Goal: Task Accomplishment & Management: Use online tool/utility

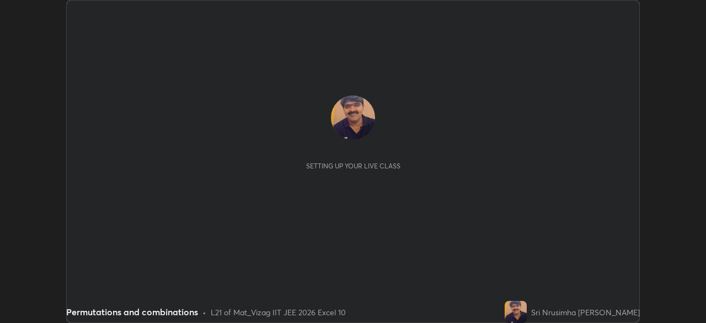
scroll to position [323, 706]
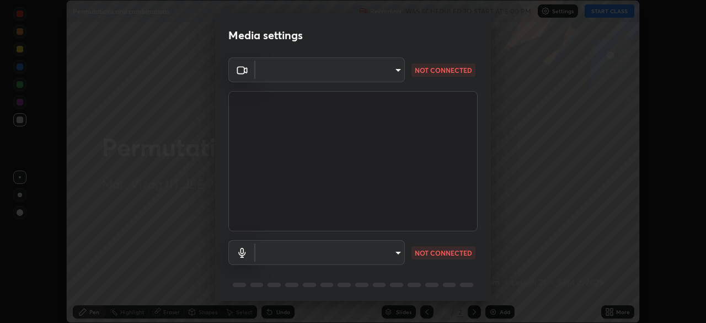
type input "b7708c8938eb645677ea8461e7e65ca52b5b38e867a8e1cbb7878e4040da6199"
type input "default"
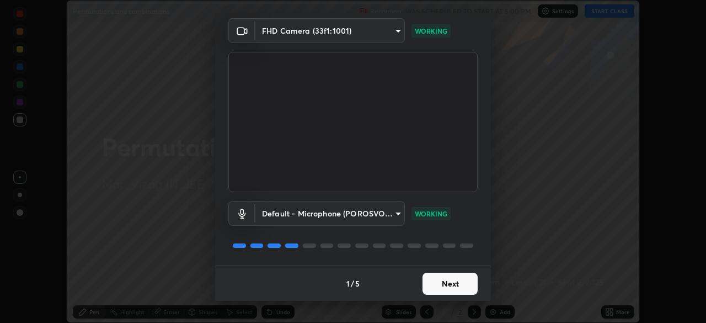
scroll to position [38, 0]
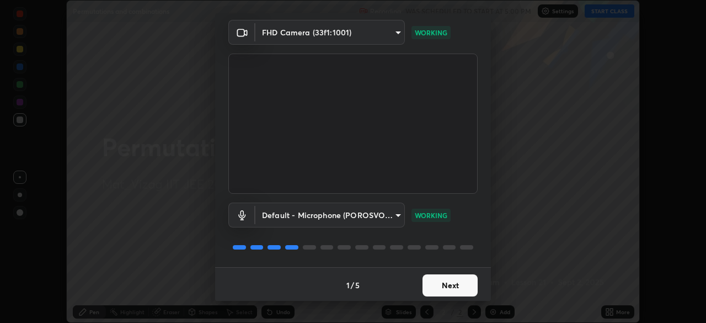
click at [441, 285] on button "Next" at bounding box center [450, 285] width 55 height 22
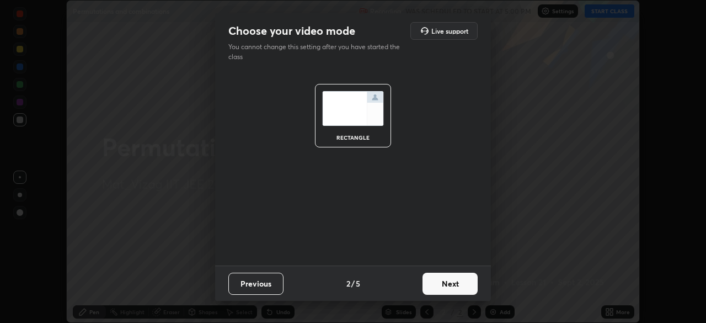
click at [440, 285] on button "Next" at bounding box center [450, 284] width 55 height 22
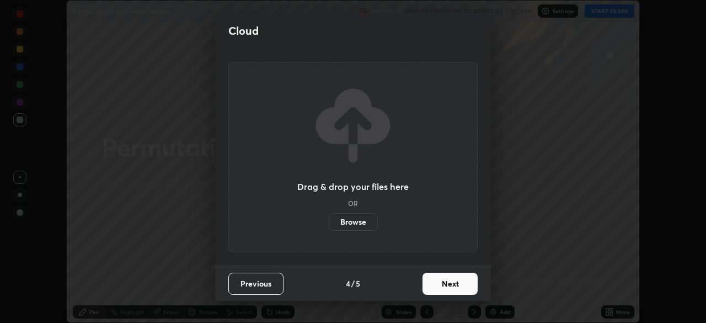
click at [439, 287] on button "Next" at bounding box center [450, 284] width 55 height 22
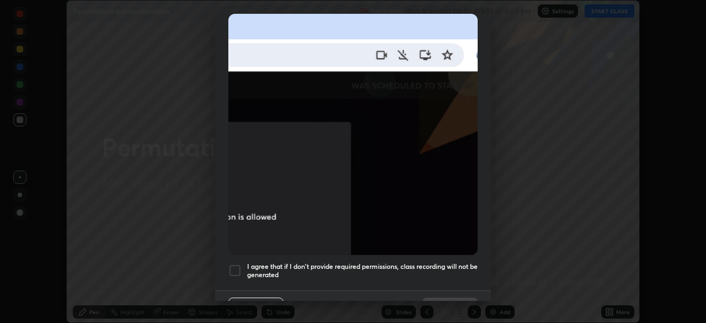
scroll to position [264, 0]
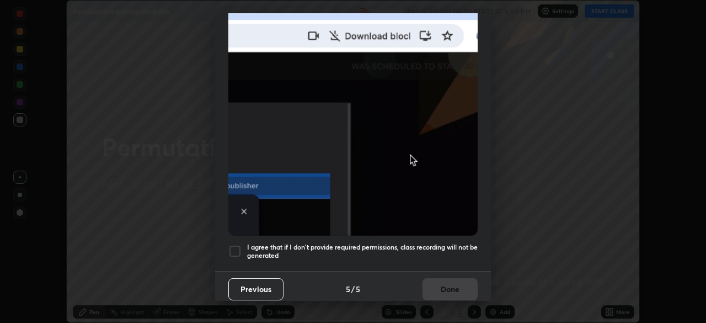
click at [269, 284] on button "Previous" at bounding box center [255, 289] width 55 height 22
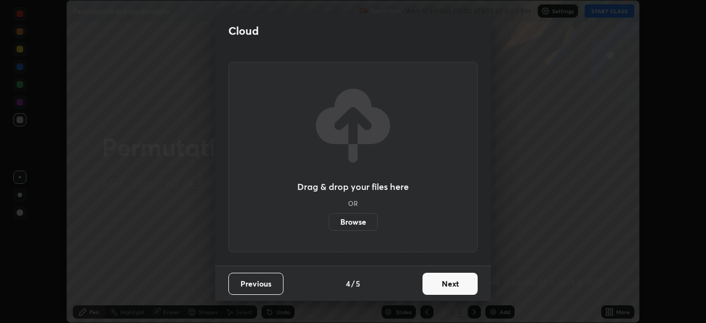
click at [265, 286] on button "Previous" at bounding box center [255, 284] width 55 height 22
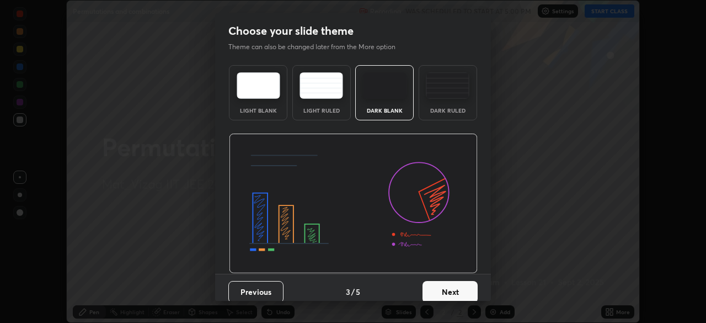
click at [267, 288] on button "Previous" at bounding box center [255, 292] width 55 height 22
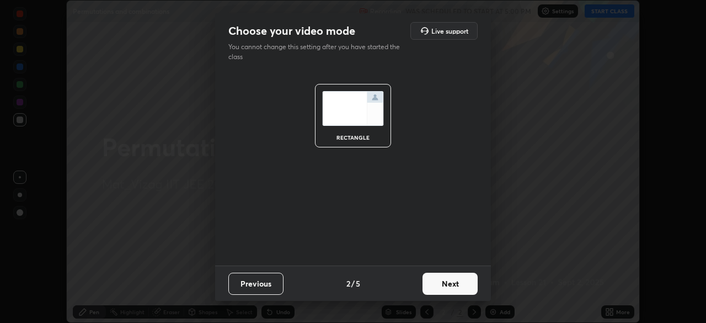
click at [266, 284] on button "Previous" at bounding box center [255, 284] width 55 height 22
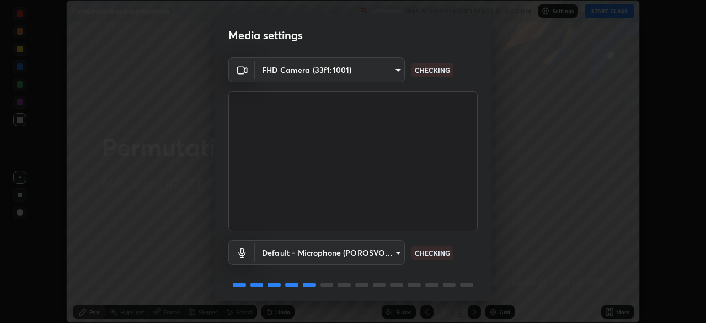
scroll to position [39, 0]
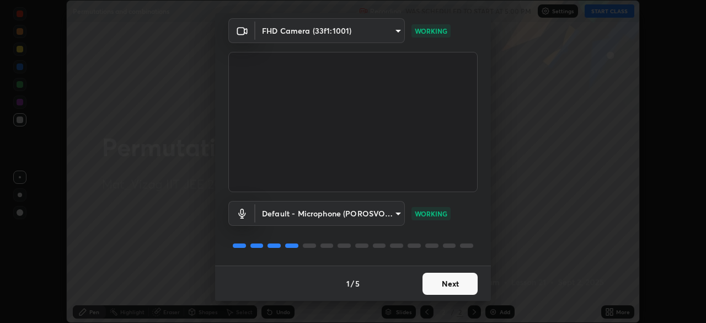
click at [446, 279] on button "Next" at bounding box center [450, 284] width 55 height 22
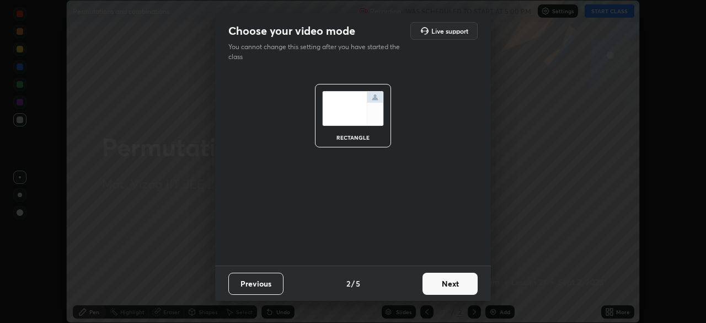
scroll to position [0, 0]
click at [450, 282] on button "Next" at bounding box center [450, 284] width 55 height 22
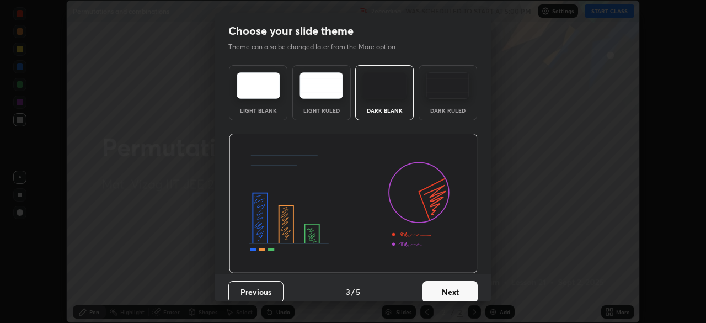
click at [457, 287] on button "Next" at bounding box center [450, 292] width 55 height 22
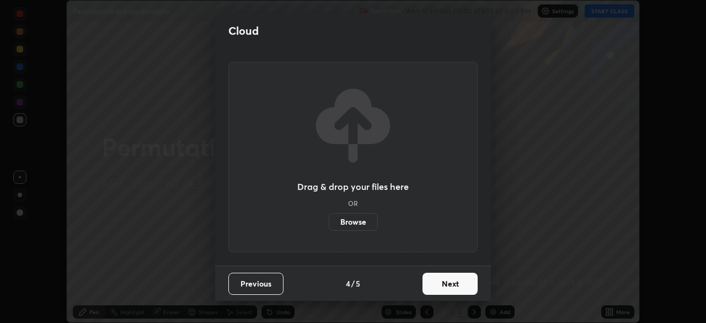
click at [430, 290] on button "Next" at bounding box center [450, 284] width 55 height 22
click at [17, 299] on div "Cloud Drag & drop your files here OR Browse Previous 4 / 5 Next" at bounding box center [353, 161] width 706 height 323
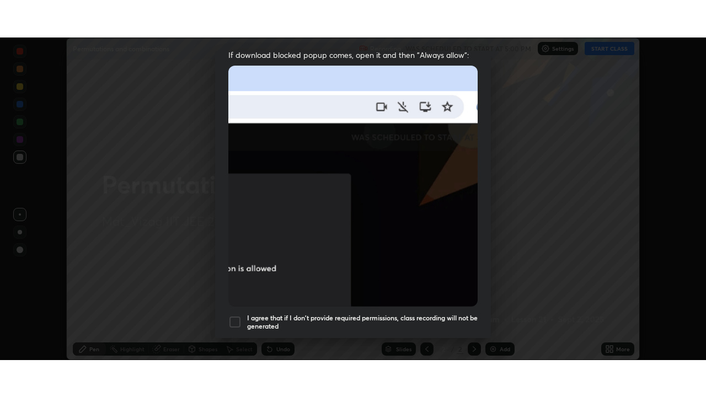
scroll to position [264, 0]
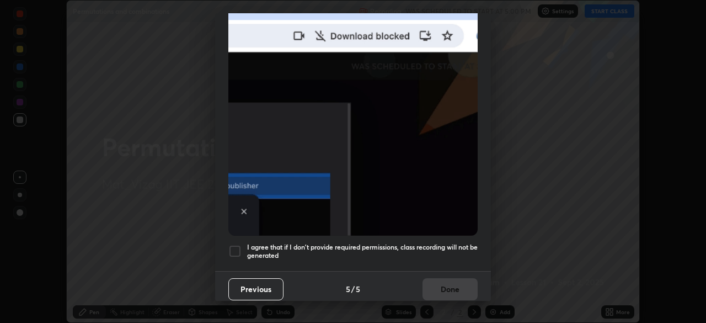
click at [440, 243] on h5 "I agree that if I don't provide required permissions, class recording will not …" at bounding box center [362, 251] width 231 height 17
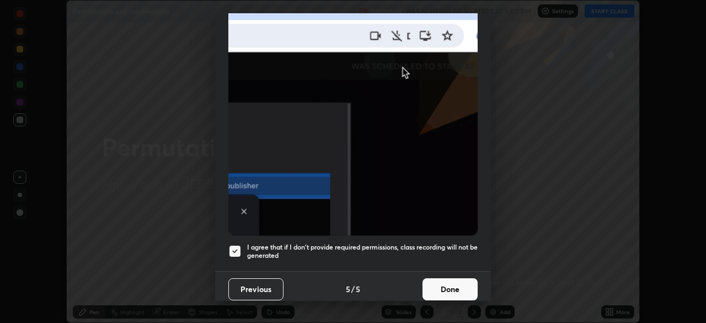
click at [436, 243] on h5 "I agree that if I don't provide required permissions, class recording will not …" at bounding box center [362, 251] width 231 height 17
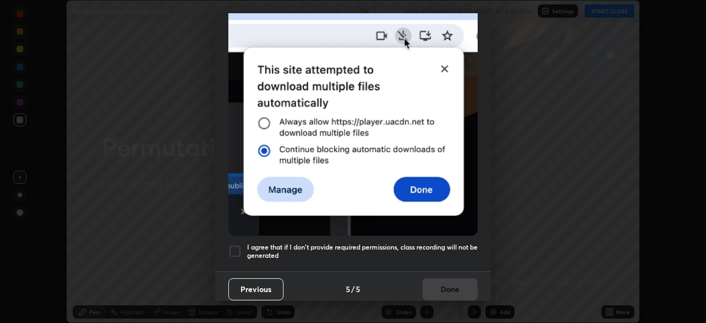
click at [426, 286] on div "Previous 5 / 5 Done" at bounding box center [353, 288] width 276 height 35
click at [439, 243] on h5 "I agree that if I don't provide required permissions, class recording will not …" at bounding box center [362, 251] width 231 height 17
click at [441, 243] on h5 "I agree that if I don't provide required permissions, class recording will not …" at bounding box center [362, 251] width 231 height 17
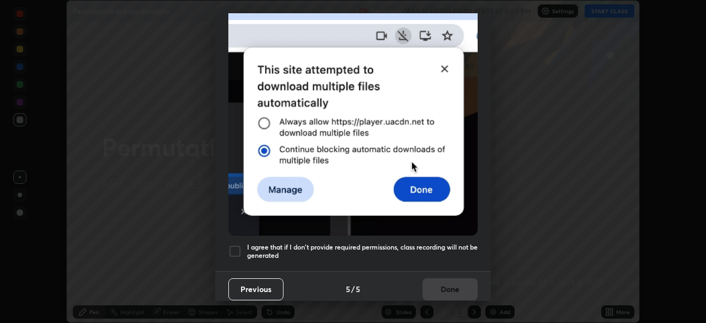
click at [440, 243] on h5 "I agree that if I don't provide required permissions, class recording will not …" at bounding box center [362, 251] width 231 height 17
click at [442, 243] on h5 "I agree that if I don't provide required permissions, class recording will not …" at bounding box center [362, 251] width 231 height 17
click at [427, 283] on div "Previous 5 / 5 Done" at bounding box center [353, 288] width 276 height 35
click at [412, 260] on div "Allow "Download multiple files" if prompted: If download blocked popup comes, o…" at bounding box center [353, 38] width 276 height 464
click at [426, 280] on div "Previous 5 / 5 Done" at bounding box center [353, 288] width 276 height 35
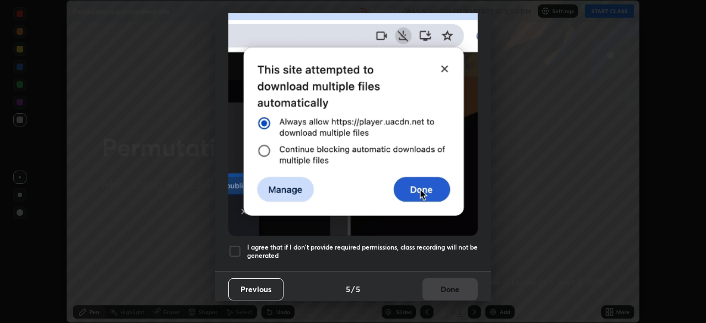
click at [386, 246] on h5 "I agree that if I don't provide required permissions, class recording will not …" at bounding box center [362, 251] width 231 height 17
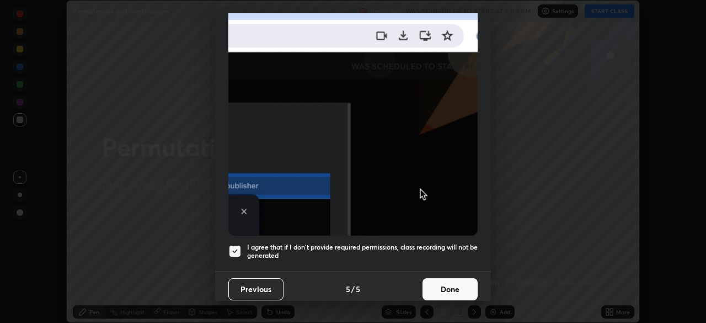
click at [431, 243] on h5 "I agree that if I don't provide required permissions, class recording will not …" at bounding box center [362, 251] width 231 height 17
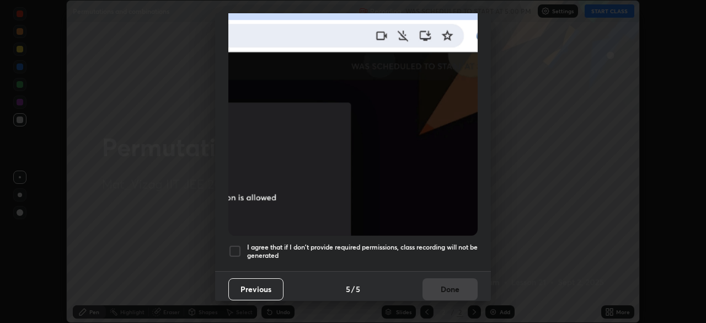
click at [431, 243] on h5 "I agree that if I don't provide required permissions, class recording will not …" at bounding box center [362, 251] width 231 height 17
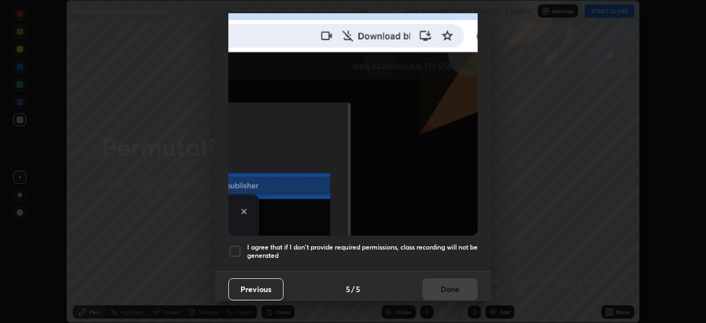
click at [432, 243] on h5 "I agree that if I don't provide required permissions, class recording will not …" at bounding box center [362, 251] width 231 height 17
click at [408, 244] on h5 "I agree that if I don't provide required permissions, class recording will not …" at bounding box center [362, 251] width 231 height 17
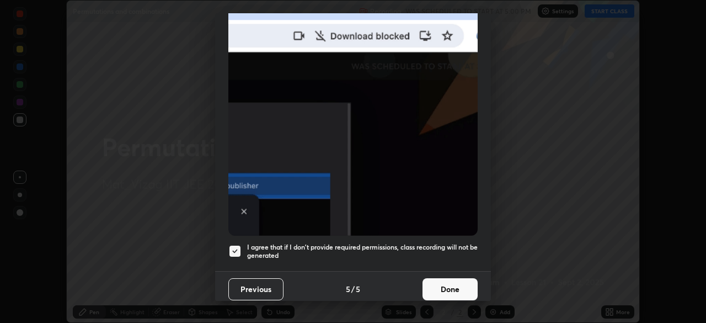
click at [414, 260] on div "Allow "Download multiple files" if prompted: If download blocked popup comes, o…" at bounding box center [353, 38] width 276 height 464
click at [434, 243] on h5 "I agree that if I don't provide required permissions, class recording will not …" at bounding box center [362, 251] width 231 height 17
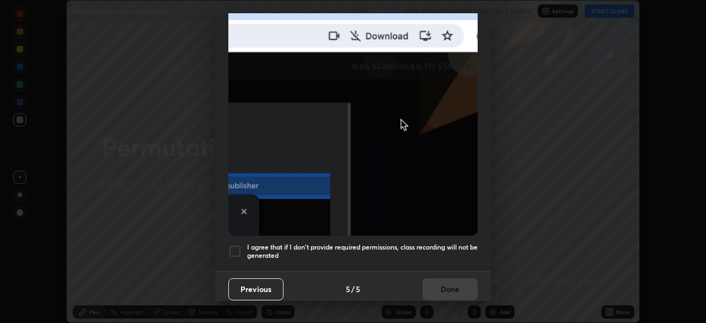
click at [425, 282] on div "Previous 5 / 5 Done" at bounding box center [353, 288] width 276 height 35
click at [435, 243] on h5 "I agree that if I don't provide required permissions, class recording will not …" at bounding box center [362, 251] width 231 height 17
click at [436, 243] on h5 "I agree that if I don't provide required permissions, class recording will not …" at bounding box center [362, 251] width 231 height 17
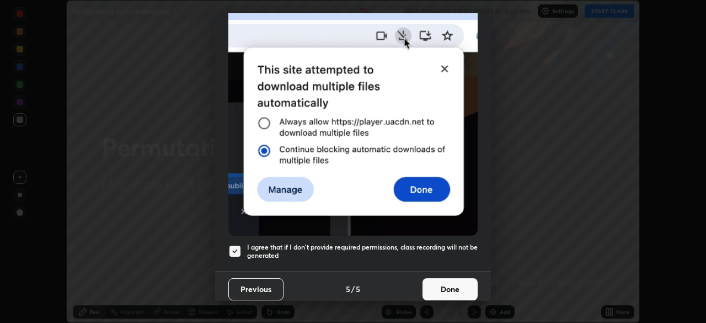
click at [436, 290] on button "Done" at bounding box center [450, 289] width 55 height 22
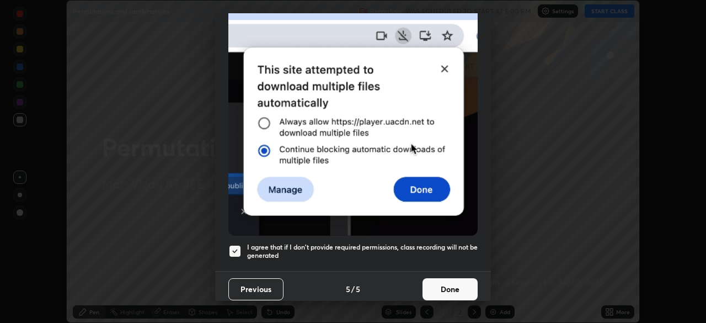
click at [423, 236] on img at bounding box center [352, 114] width 249 height 241
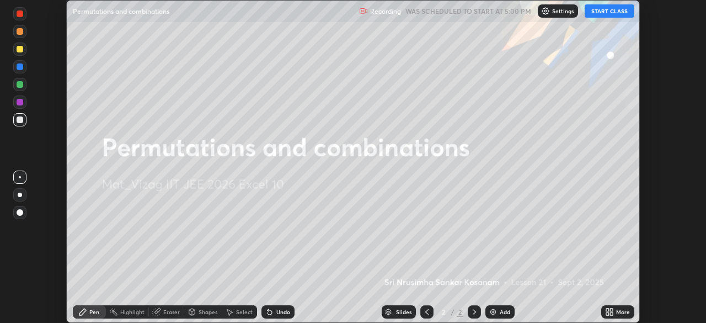
click at [611, 313] on icon at bounding box center [611, 313] width 3 height 3
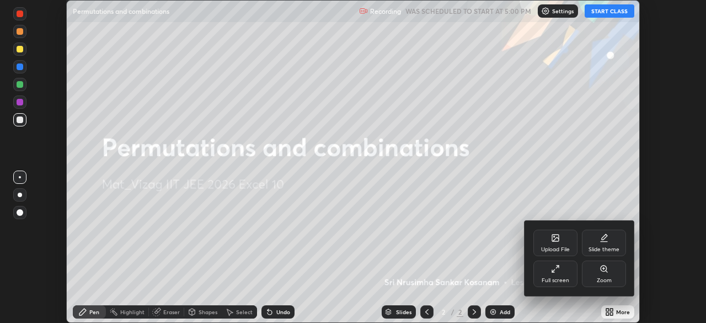
click at [556, 273] on div "Full screen" at bounding box center [555, 273] width 44 height 26
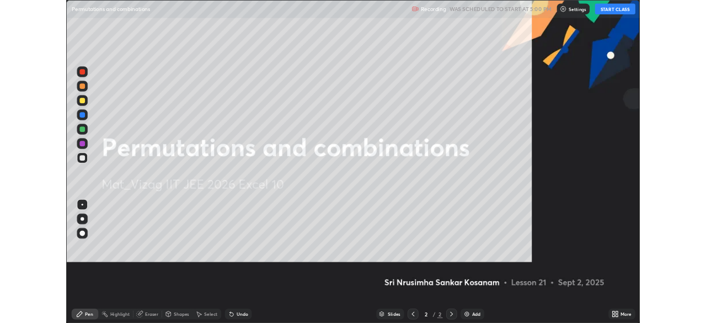
scroll to position [397, 706]
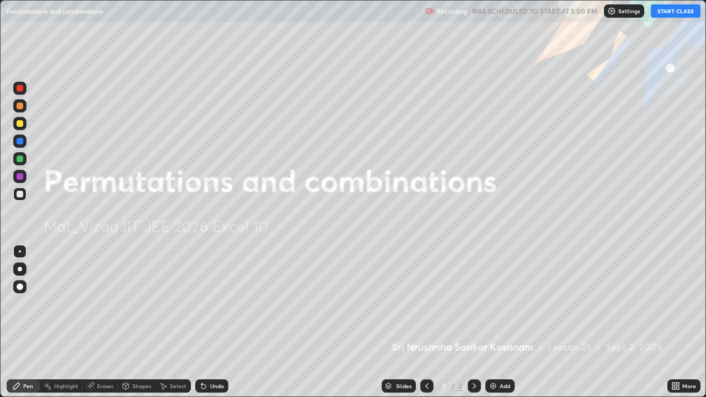
click at [690, 322] on div "More" at bounding box center [689, 386] width 14 height 6
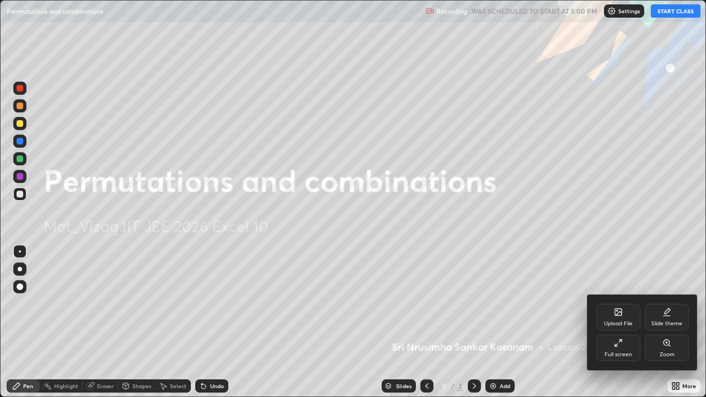
click at [618, 322] on div "Full screen" at bounding box center [618, 348] width 44 height 26
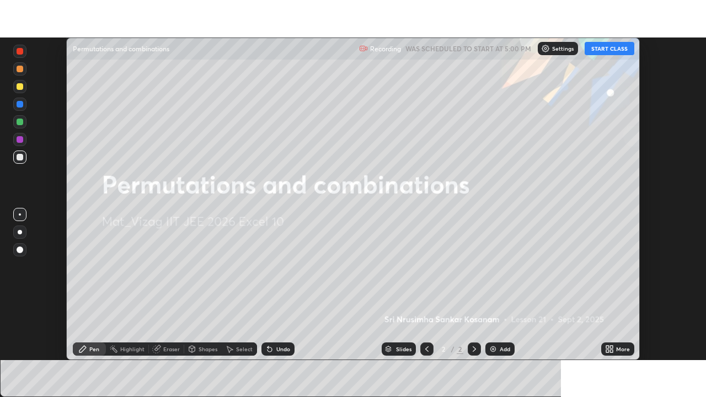
scroll to position [54842, 54459]
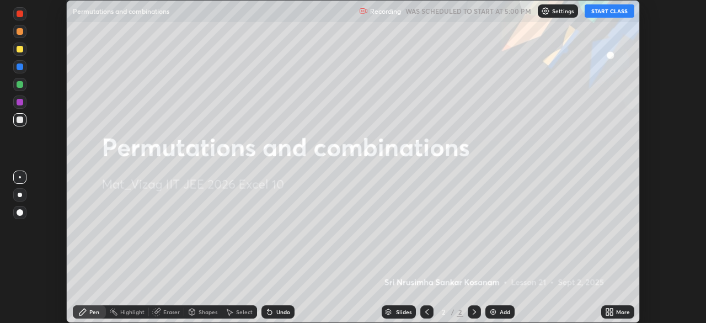
click at [472, 310] on icon at bounding box center [474, 311] width 9 height 9
click at [494, 313] on img at bounding box center [493, 311] width 9 height 9
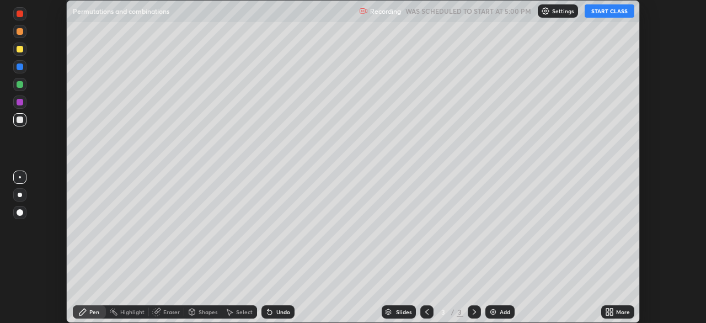
click at [620, 309] on div "More" at bounding box center [623, 312] width 14 height 6
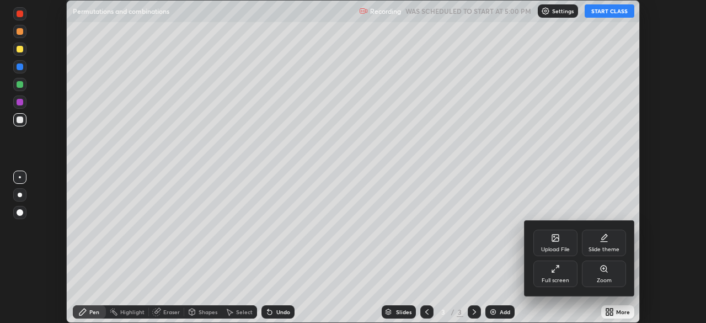
click at [610, 242] on div "Slide theme" at bounding box center [604, 242] width 44 height 26
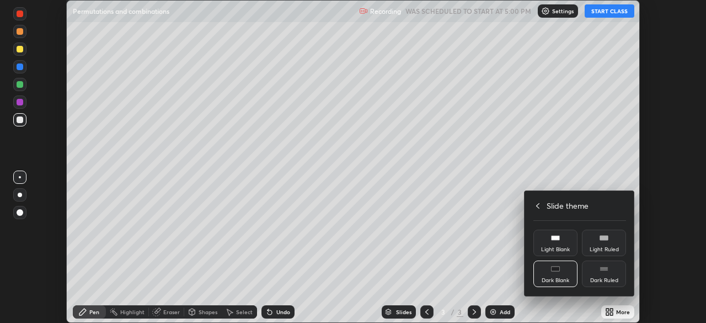
click at [610, 247] on div "Light Ruled" at bounding box center [604, 250] width 29 height 6
click at [614, 308] on div at bounding box center [353, 161] width 706 height 323
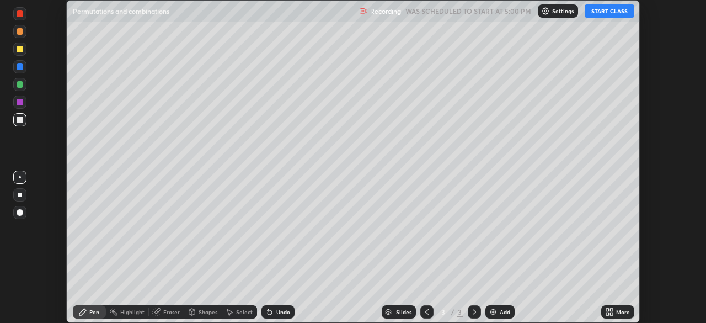
click at [619, 309] on div "More" at bounding box center [623, 312] width 14 height 6
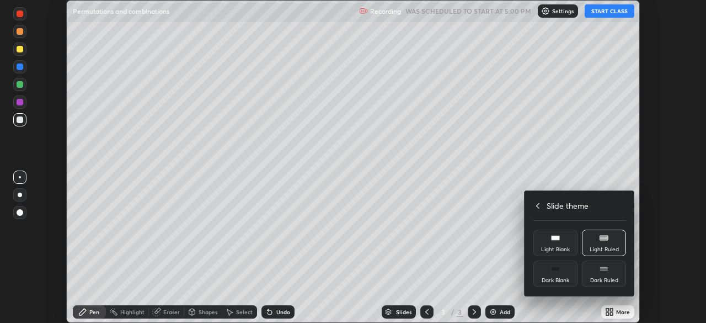
click at [607, 278] on div "Dark Ruled" at bounding box center [604, 280] width 28 height 6
click at [613, 274] on div "Dark Ruled" at bounding box center [604, 273] width 44 height 26
click at [603, 242] on div "Light Ruled" at bounding box center [604, 242] width 44 height 26
click at [566, 273] on div "Dark Blank" at bounding box center [555, 273] width 44 height 26
click at [560, 270] on div "Dark Blank" at bounding box center [555, 273] width 44 height 26
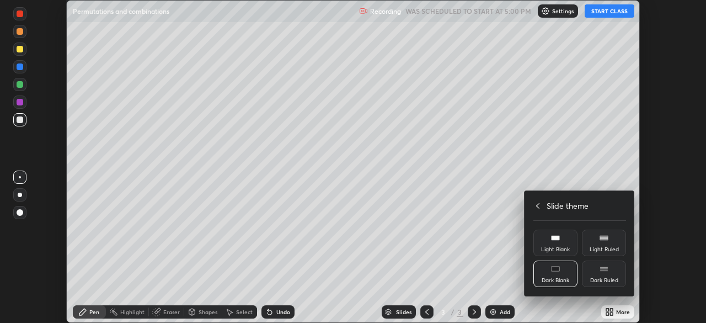
click at [618, 311] on div at bounding box center [353, 161] width 706 height 323
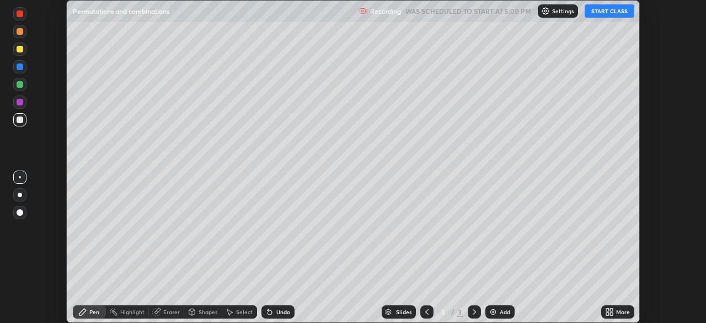
click at [618, 312] on div "More" at bounding box center [623, 312] width 14 height 6
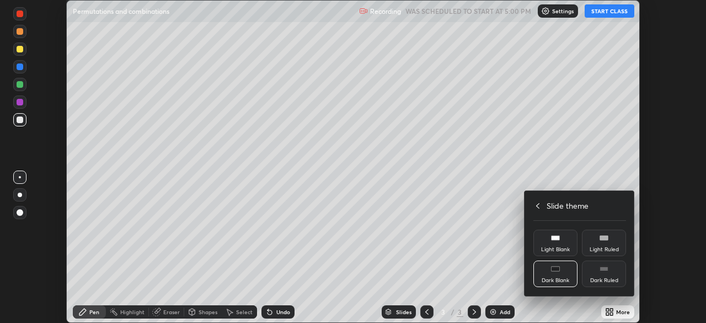
click at [536, 207] on icon at bounding box center [537, 205] width 9 height 9
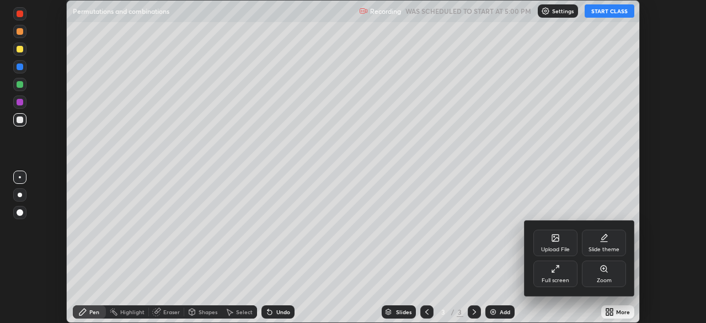
click at [611, 247] on div "Slide theme" at bounding box center [604, 250] width 31 height 6
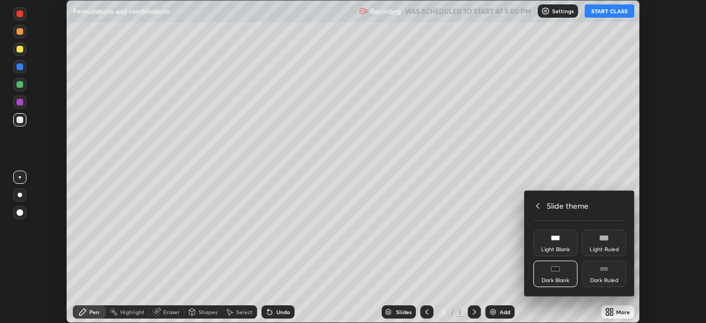
click at [540, 205] on icon at bounding box center [537, 205] width 9 height 9
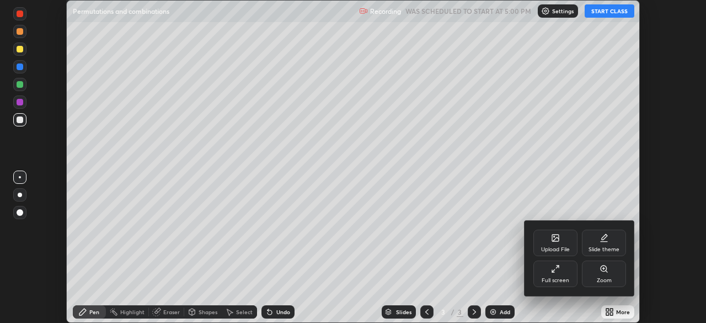
click at [563, 273] on div "Full screen" at bounding box center [555, 273] width 44 height 26
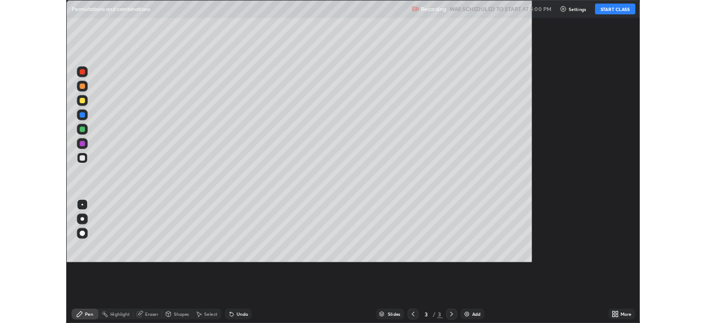
scroll to position [397, 706]
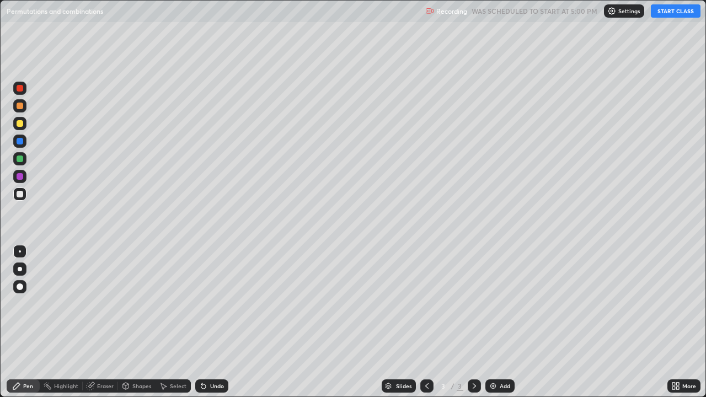
click at [677, 322] on icon at bounding box center [677, 384] width 3 height 3
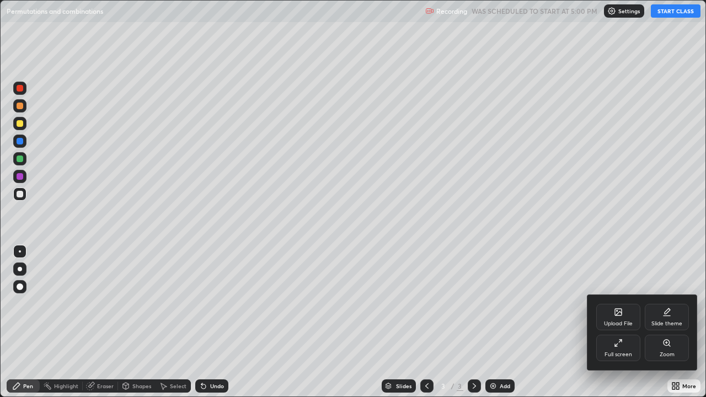
click at [622, 322] on div "Full screen" at bounding box center [618, 348] width 44 height 26
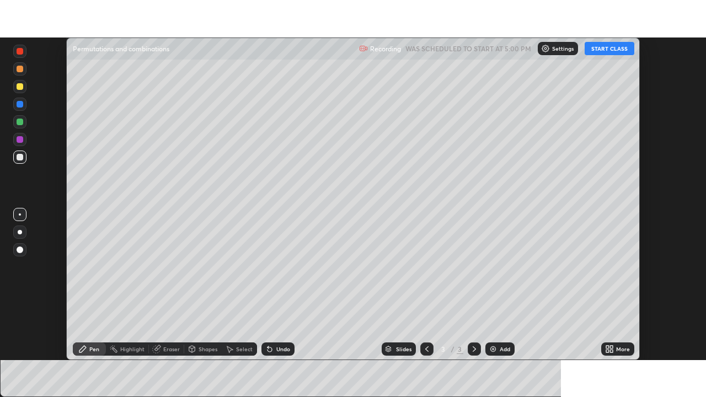
scroll to position [54842, 54459]
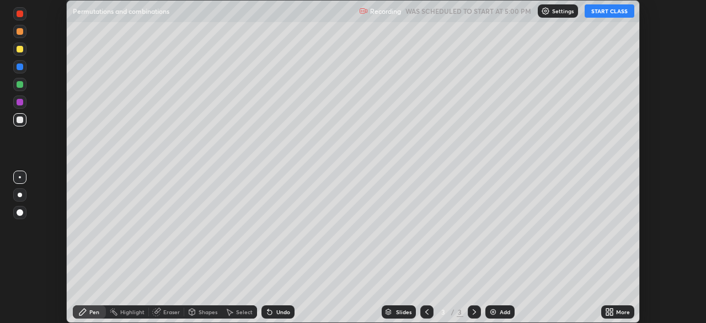
click at [618, 310] on div "More" at bounding box center [623, 312] width 14 height 6
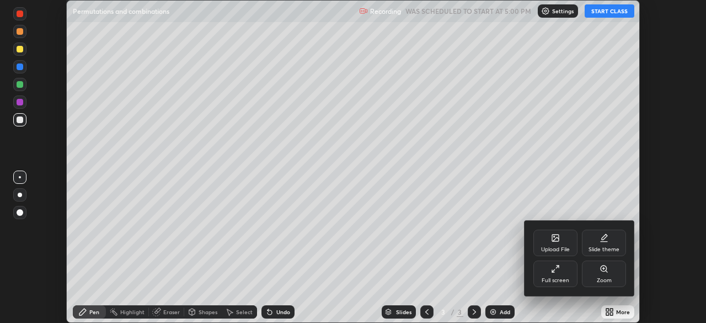
click at [557, 279] on div "Full screen" at bounding box center [556, 280] width 28 height 6
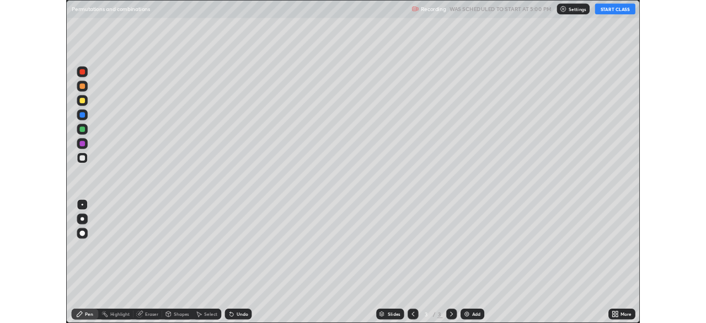
scroll to position [397, 706]
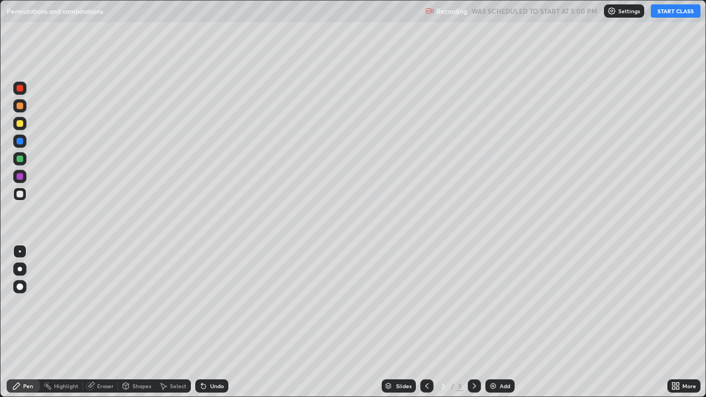
click at [675, 15] on button "START CLASS" at bounding box center [676, 10] width 50 height 13
click at [498, 322] on div "Add" at bounding box center [499, 386] width 29 height 13
click at [500, 322] on div "Add" at bounding box center [505, 386] width 10 height 6
click at [216, 322] on div "Undo" at bounding box center [217, 386] width 14 height 6
click at [216, 322] on div "Undo" at bounding box center [211, 386] width 33 height 13
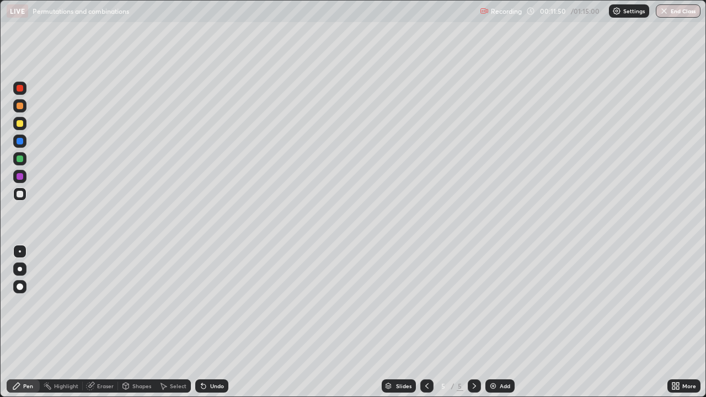
click at [218, 322] on div "Undo" at bounding box center [211, 386] width 33 height 13
click at [220, 322] on div "Undo" at bounding box center [211, 386] width 33 height 13
click at [217, 322] on div "Undo" at bounding box center [217, 386] width 14 height 6
click at [213, 322] on div "Undo" at bounding box center [211, 386] width 33 height 13
click at [212, 322] on div "Undo" at bounding box center [211, 386] width 33 height 13
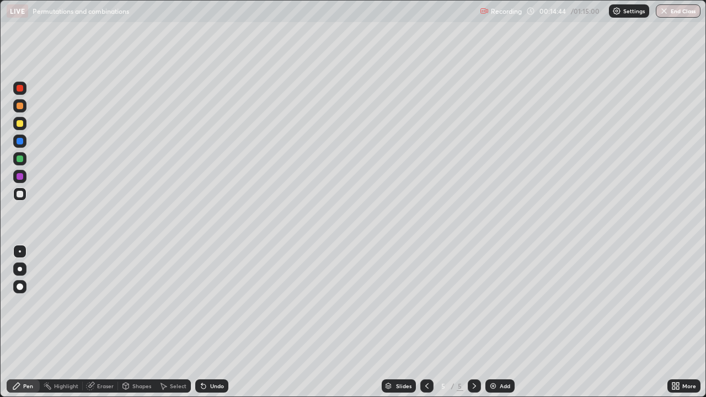
click at [215, 322] on div "Undo" at bounding box center [217, 386] width 14 height 6
click at [212, 322] on div "Undo" at bounding box center [217, 386] width 14 height 6
click at [210, 322] on div "Undo" at bounding box center [217, 386] width 14 height 6
click at [208, 322] on div "Undo" at bounding box center [211, 386] width 33 height 13
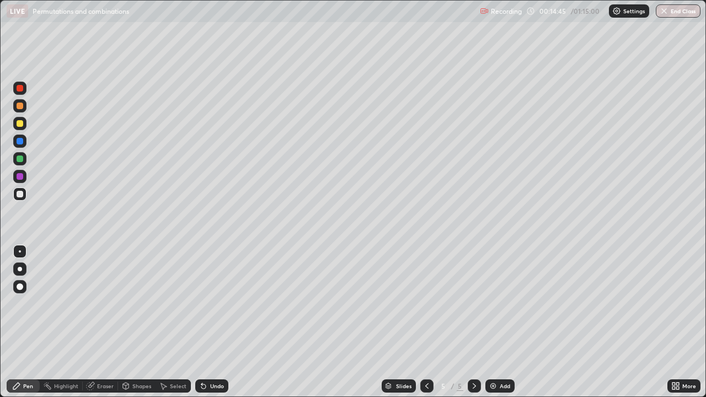
click at [208, 322] on div "Undo" at bounding box center [211, 386] width 33 height 13
click at [207, 322] on div "Undo" at bounding box center [211, 386] width 33 height 13
click at [205, 322] on icon at bounding box center [203, 386] width 9 height 9
click at [204, 322] on icon at bounding box center [203, 386] width 4 height 4
click at [203, 322] on icon at bounding box center [203, 386] width 4 height 4
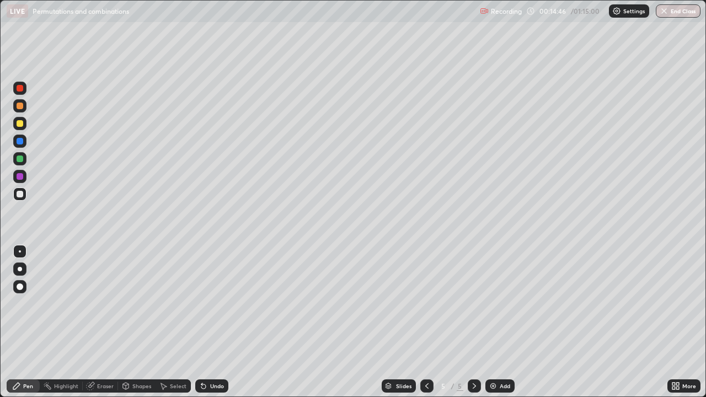
click at [201, 322] on icon at bounding box center [203, 386] width 4 height 4
click at [199, 322] on icon at bounding box center [203, 386] width 9 height 9
click at [201, 322] on icon at bounding box center [203, 386] width 4 height 4
click at [102, 322] on div "Eraser" at bounding box center [105, 386] width 17 height 6
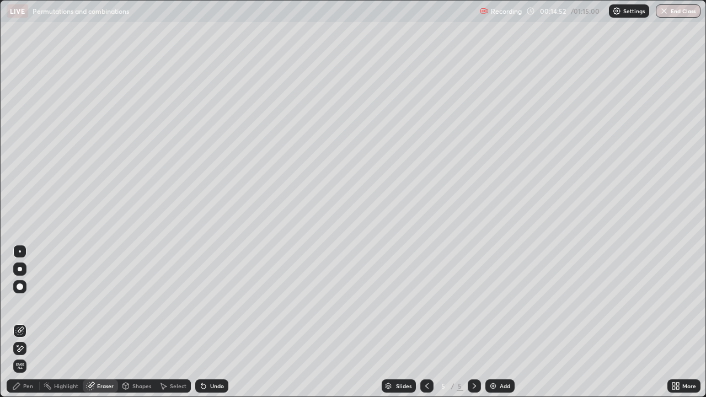
click at [28, 322] on div "Pen" at bounding box center [28, 386] width 10 height 6
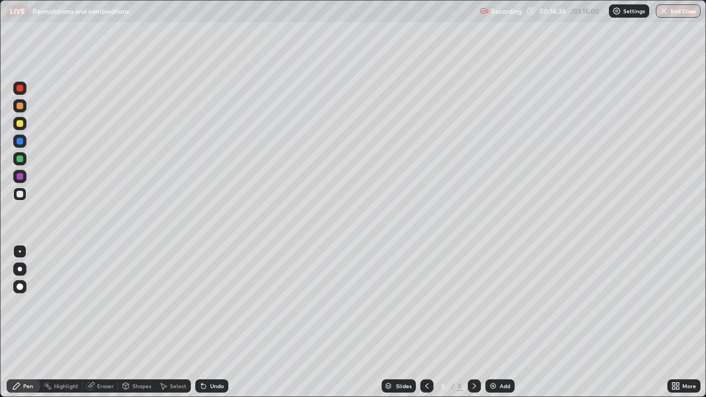
click at [495, 322] on img at bounding box center [493, 386] width 9 height 9
click at [213, 322] on div "Undo" at bounding box center [217, 386] width 14 height 6
click at [212, 322] on div "Undo" at bounding box center [217, 386] width 14 height 6
click at [215, 322] on div "Undo" at bounding box center [217, 386] width 14 height 6
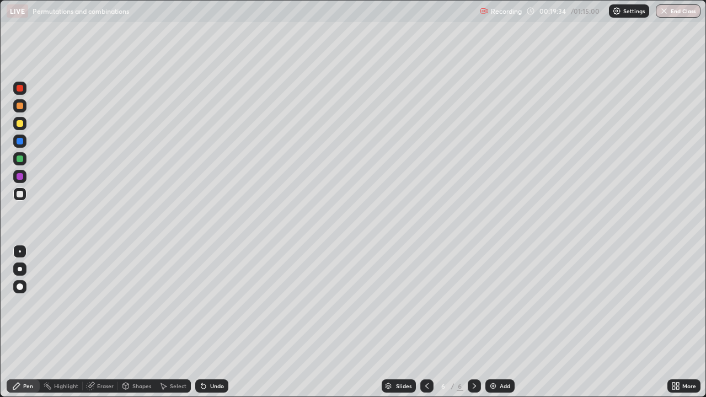
click at [213, 322] on div "Undo" at bounding box center [217, 386] width 14 height 6
click at [215, 322] on div "Undo" at bounding box center [217, 386] width 14 height 6
click at [216, 322] on div "Undo" at bounding box center [217, 386] width 14 height 6
click at [217, 322] on div "Undo" at bounding box center [217, 386] width 14 height 6
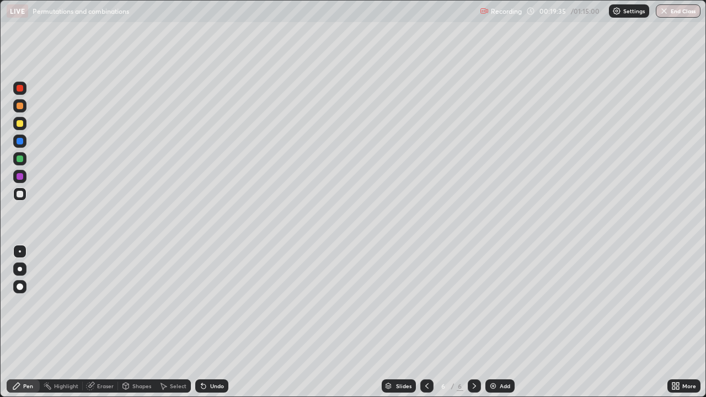
click at [216, 322] on div "Undo" at bounding box center [217, 386] width 14 height 6
click at [213, 322] on div "Undo" at bounding box center [217, 386] width 14 height 6
click at [505, 322] on div "Add" at bounding box center [505, 386] width 10 height 6
click at [219, 322] on div "Undo" at bounding box center [217, 386] width 14 height 6
click at [498, 322] on div "Add" at bounding box center [499, 386] width 29 height 13
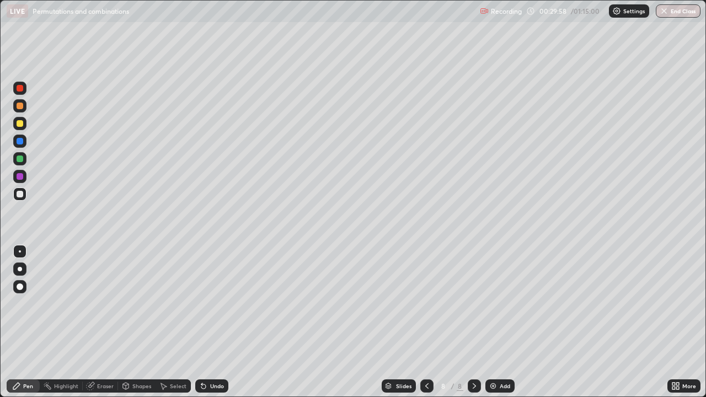
click at [212, 322] on div "Undo" at bounding box center [217, 386] width 14 height 6
click at [213, 322] on div "Undo" at bounding box center [217, 386] width 14 height 6
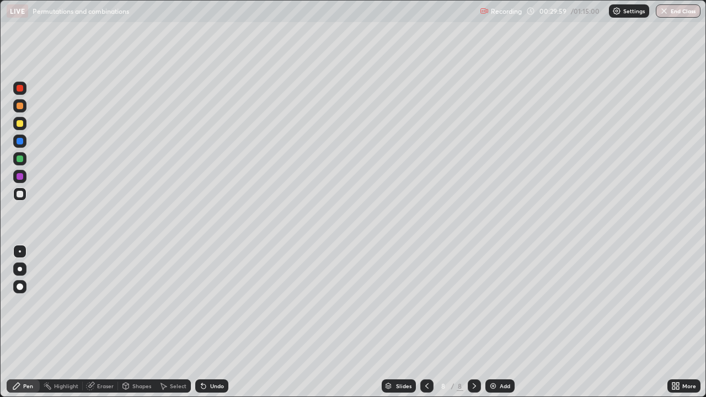
click at [213, 322] on div "Undo" at bounding box center [217, 386] width 14 height 6
click at [209, 322] on div "Undo" at bounding box center [211, 386] width 33 height 13
click at [214, 322] on div "Undo" at bounding box center [217, 386] width 14 height 6
click at [498, 322] on div "Add" at bounding box center [499, 386] width 29 height 13
click at [97, 322] on div "Eraser" at bounding box center [105, 386] width 17 height 6
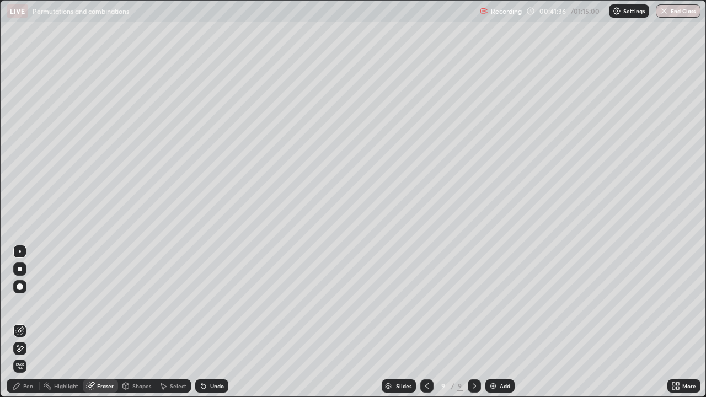
click at [20, 322] on icon at bounding box center [19, 348] width 9 height 9
click at [28, 322] on div "Pen" at bounding box center [28, 386] width 10 height 6
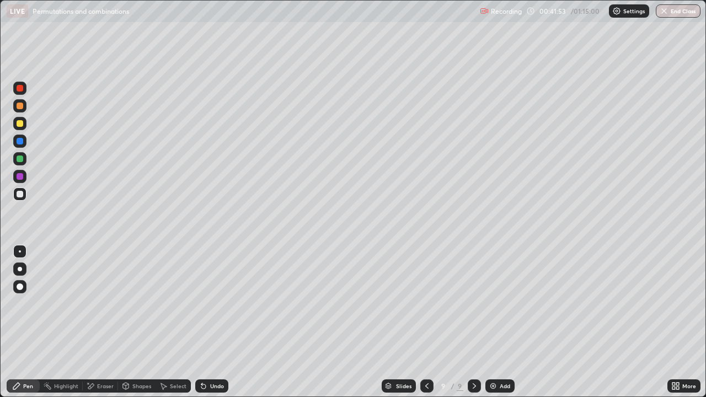
click at [106, 322] on div "Eraser" at bounding box center [105, 386] width 17 height 6
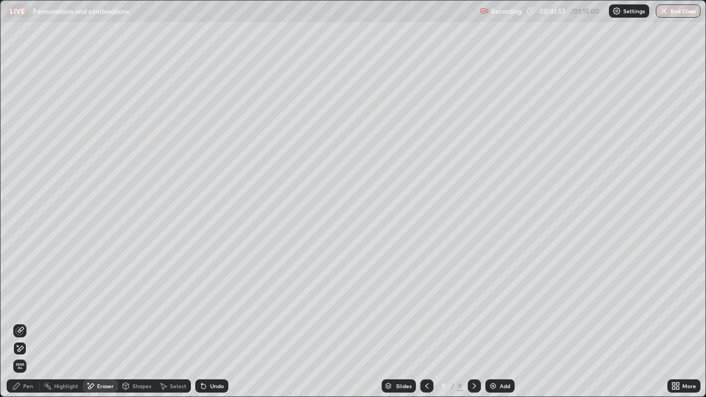
click at [28, 322] on div "Pen" at bounding box center [28, 386] width 10 height 6
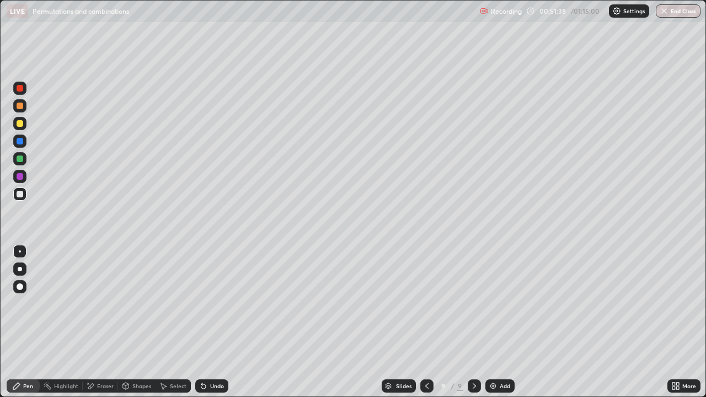
click at [499, 322] on div "Add" at bounding box center [499, 386] width 29 height 13
click at [500, 322] on div "Add" at bounding box center [505, 386] width 10 height 6
click at [674, 12] on button "End Class" at bounding box center [678, 10] width 45 height 13
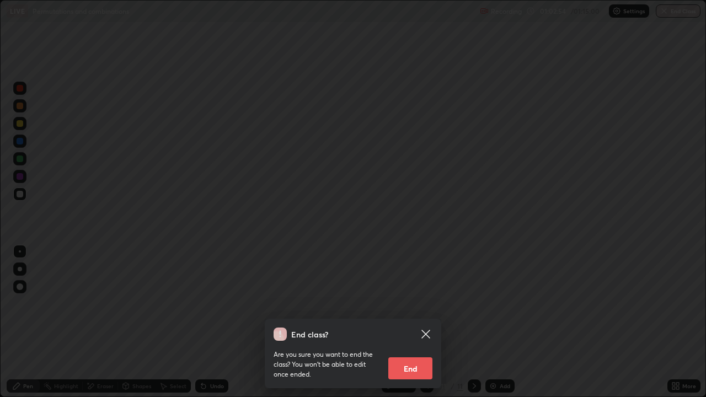
click at [416, 322] on button "End" at bounding box center [410, 368] width 44 height 22
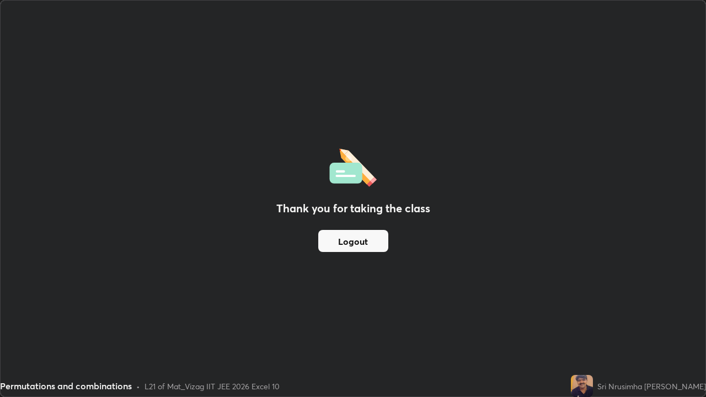
click at [359, 246] on button "Logout" at bounding box center [353, 241] width 70 height 22
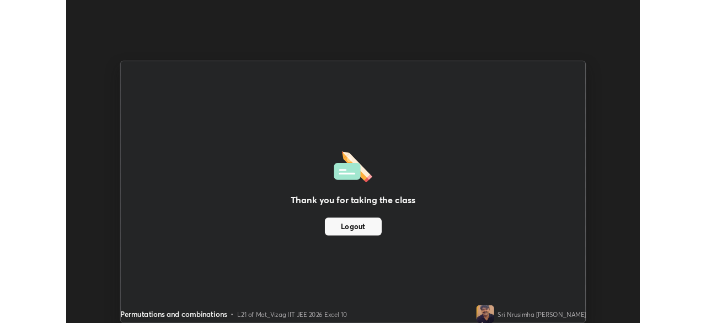
scroll to position [54842, 54459]
